Goal: Transaction & Acquisition: Purchase product/service

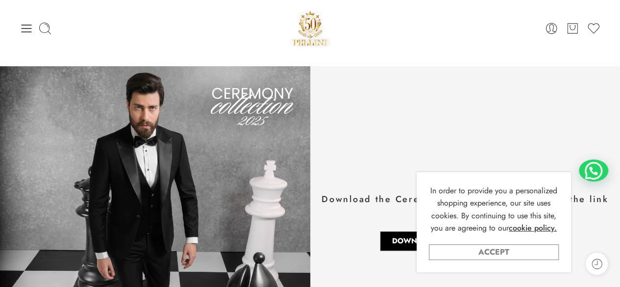
click at [510, 249] on link "Accept" at bounding box center [494, 252] width 130 height 16
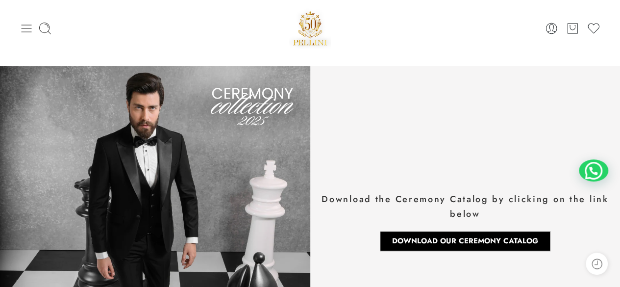
click at [26, 26] on icon at bounding box center [27, 29] width 14 height 14
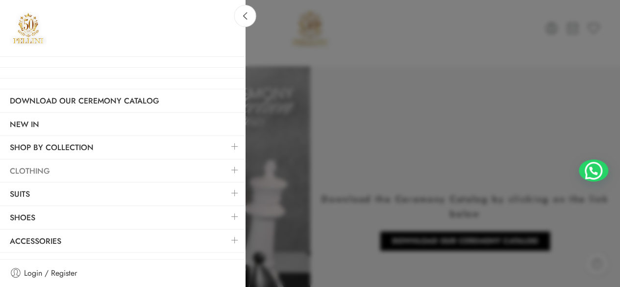
click at [143, 163] on link "Clothing" at bounding box center [122, 171] width 245 height 23
click at [229, 168] on link at bounding box center [234, 169] width 21 height 21
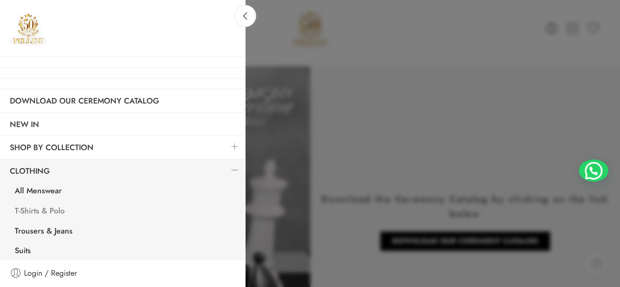
click at [47, 210] on link "T-Shirts & Polo" at bounding box center [125, 212] width 240 height 20
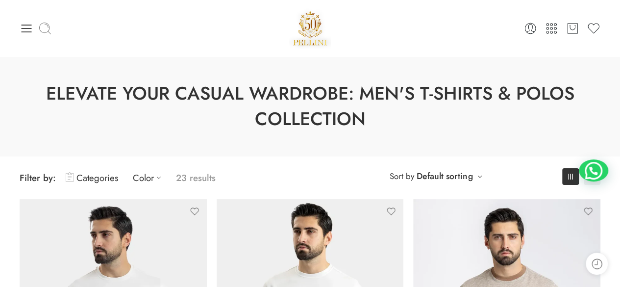
click at [44, 24] on icon at bounding box center [45, 29] width 14 height 14
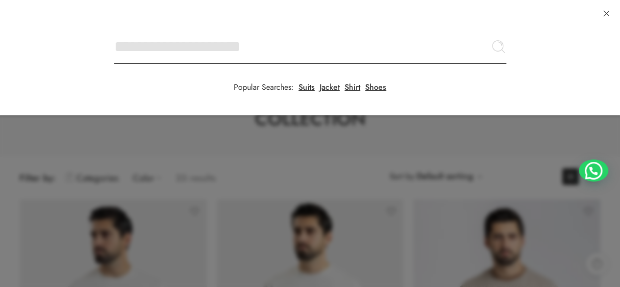
click at [114, 29] on input "Search here" at bounding box center [310, 46] width 392 height 34
type input "*"
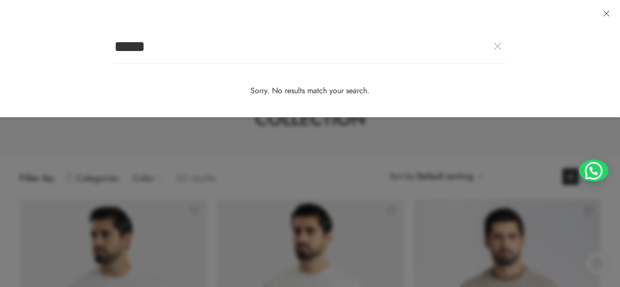
click at [116, 41] on input "*****" at bounding box center [310, 46] width 392 height 34
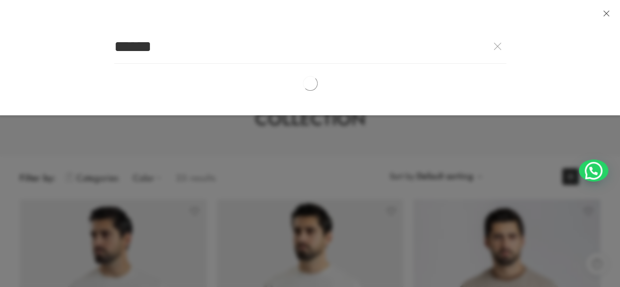
type input "******"
click button "Search" at bounding box center [0, 0] width 0 height 0
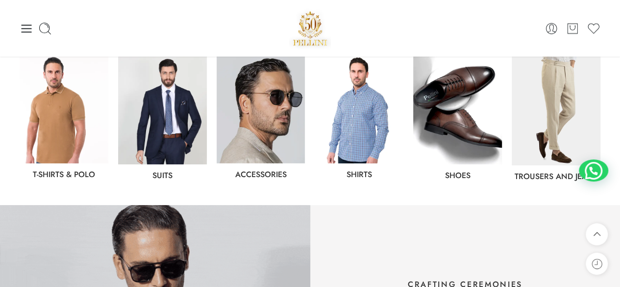
scroll to position [512, 0]
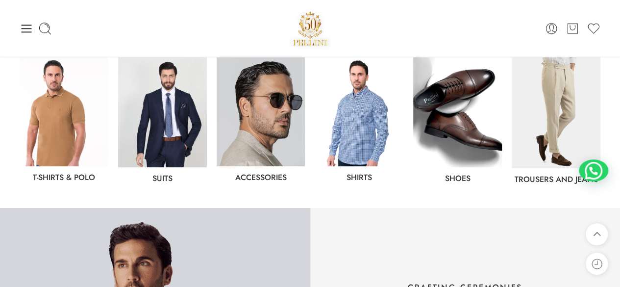
click at [359, 174] on link "Shirts" at bounding box center [358, 176] width 25 height 11
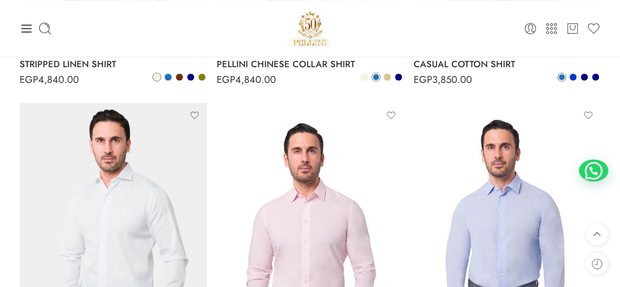
scroll to position [363, 0]
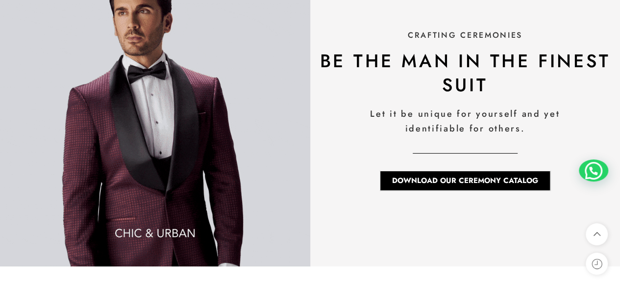
scroll to position [1167, 0]
